Goal: Information Seeking & Learning: Learn about a topic

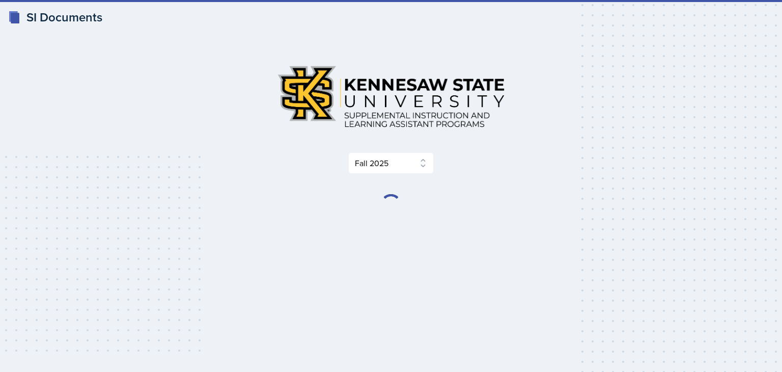
select select "2bed604d-1099-4043-b1bc-2365e8740244"
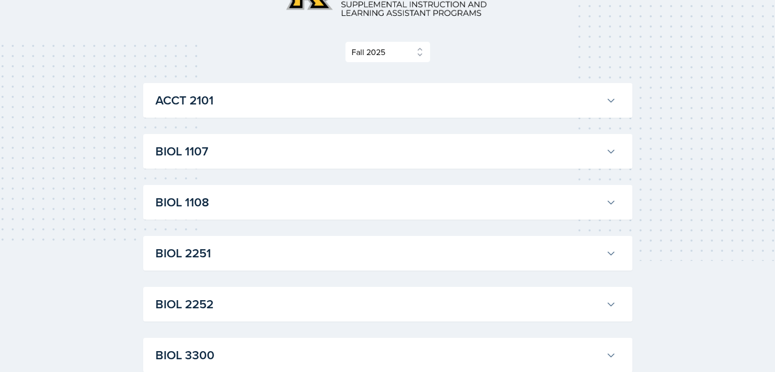
scroll to position [112, 0]
click at [363, 187] on div "BIOL 1108 [PERSON_NAME] Professor: [PERSON_NAME] Export to Google Calendar Recu…" at bounding box center [387, 201] width 489 height 35
click at [391, 200] on h3 "BIOL 1108" at bounding box center [378, 202] width 446 height 18
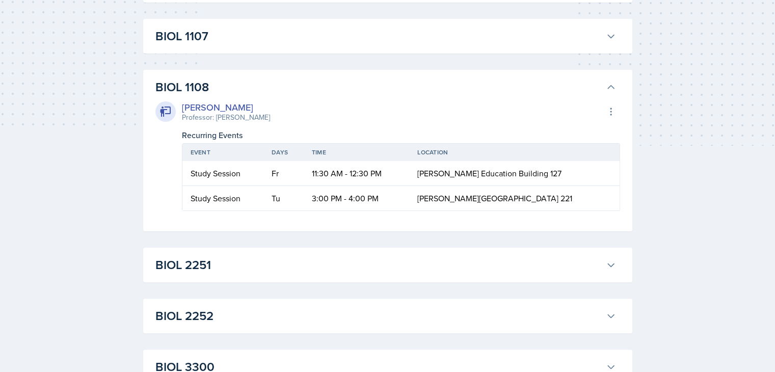
scroll to position [230, 0]
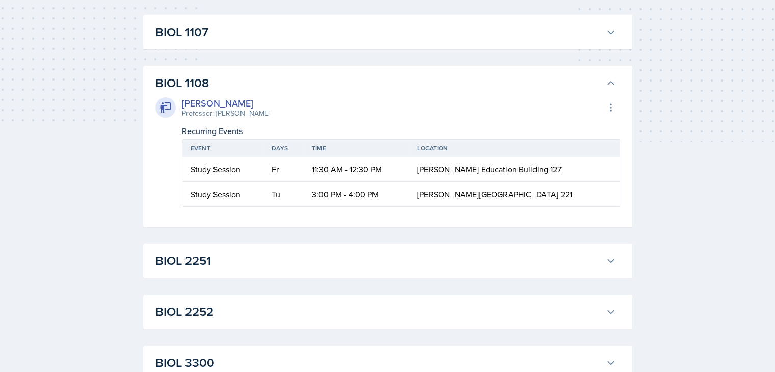
click at [522, 183] on td "[PERSON_NAME][GEOGRAPHIC_DATA] 221" at bounding box center [514, 194] width 210 height 24
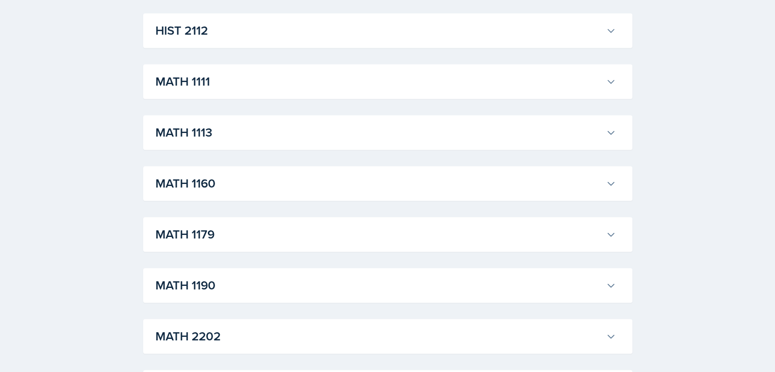
scroll to position [1019, 0]
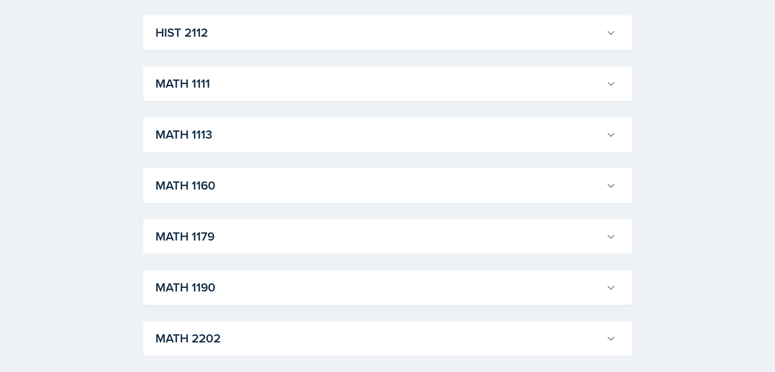
click at [540, 92] on button "MATH 1111" at bounding box center [385, 83] width 465 height 22
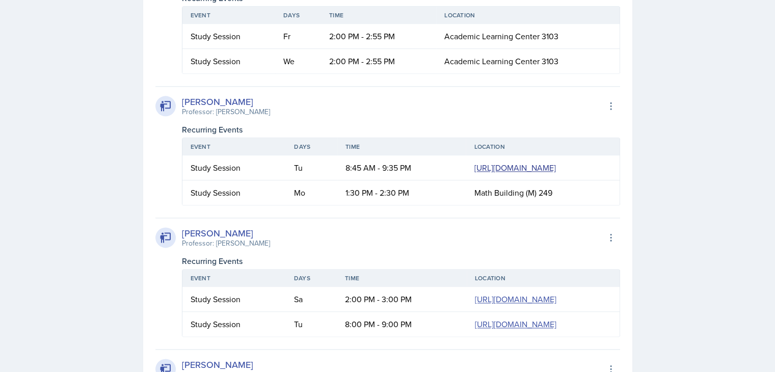
scroll to position [0, 0]
click at [474, 173] on link "[URL][DOMAIN_NAME]" at bounding box center [514, 167] width 81 height 11
